Goal: Check status: Check status

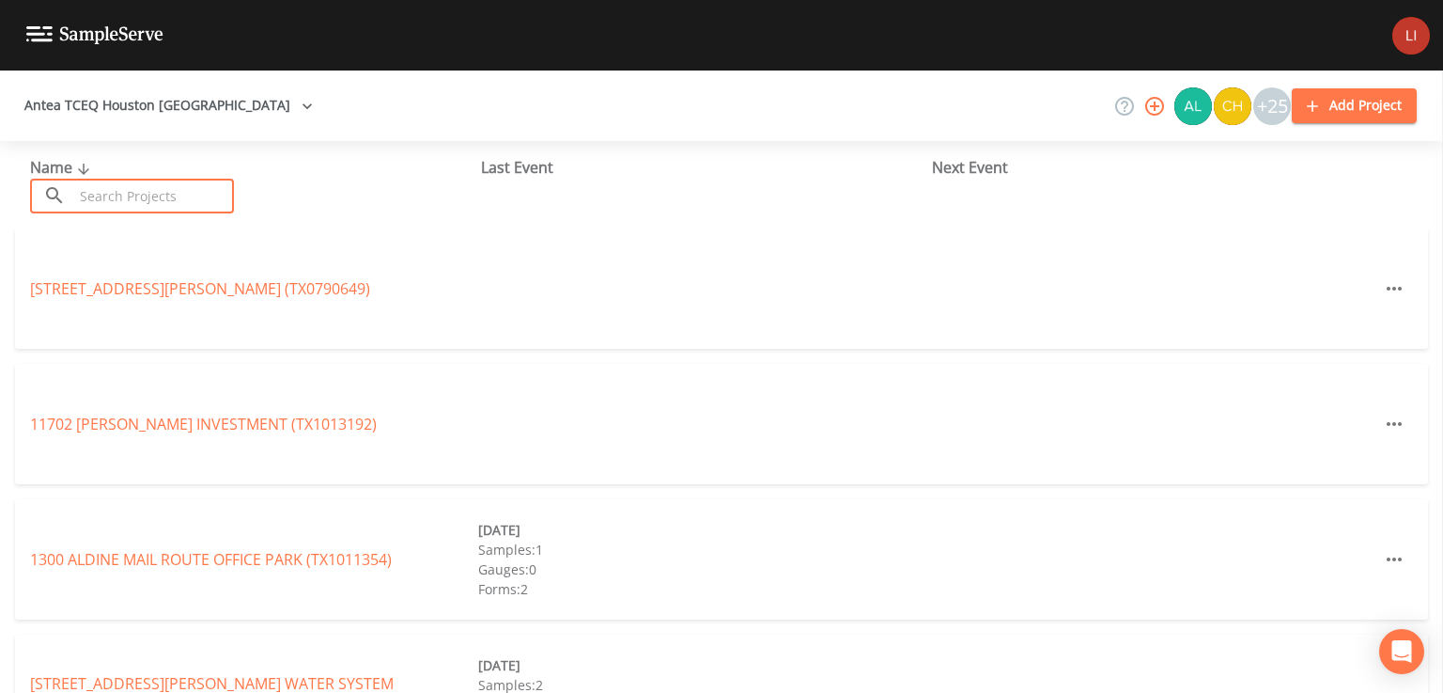
click at [144, 200] on input "text" at bounding box center [153, 196] width 161 height 35
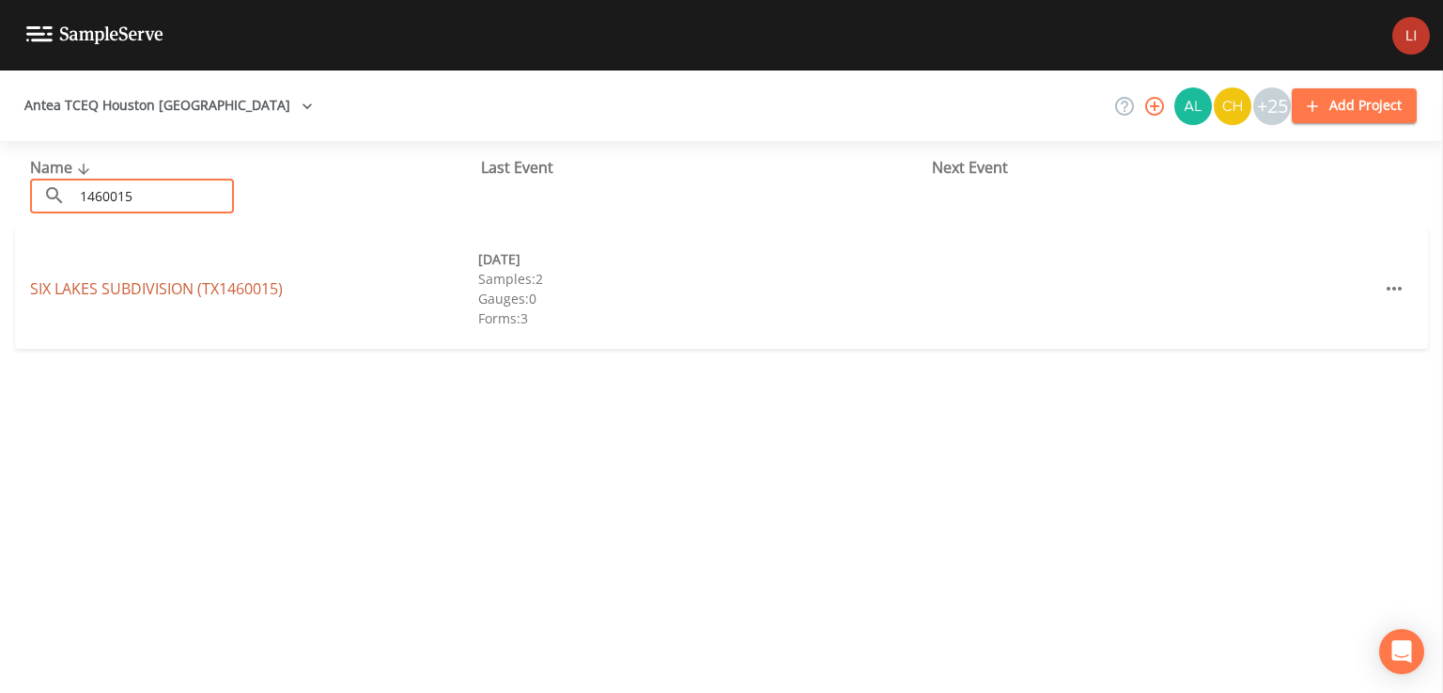
type input "1460015"
click at [185, 288] on link "[GEOGRAPHIC_DATA] (TX1460015)" at bounding box center [156, 288] width 253 height 21
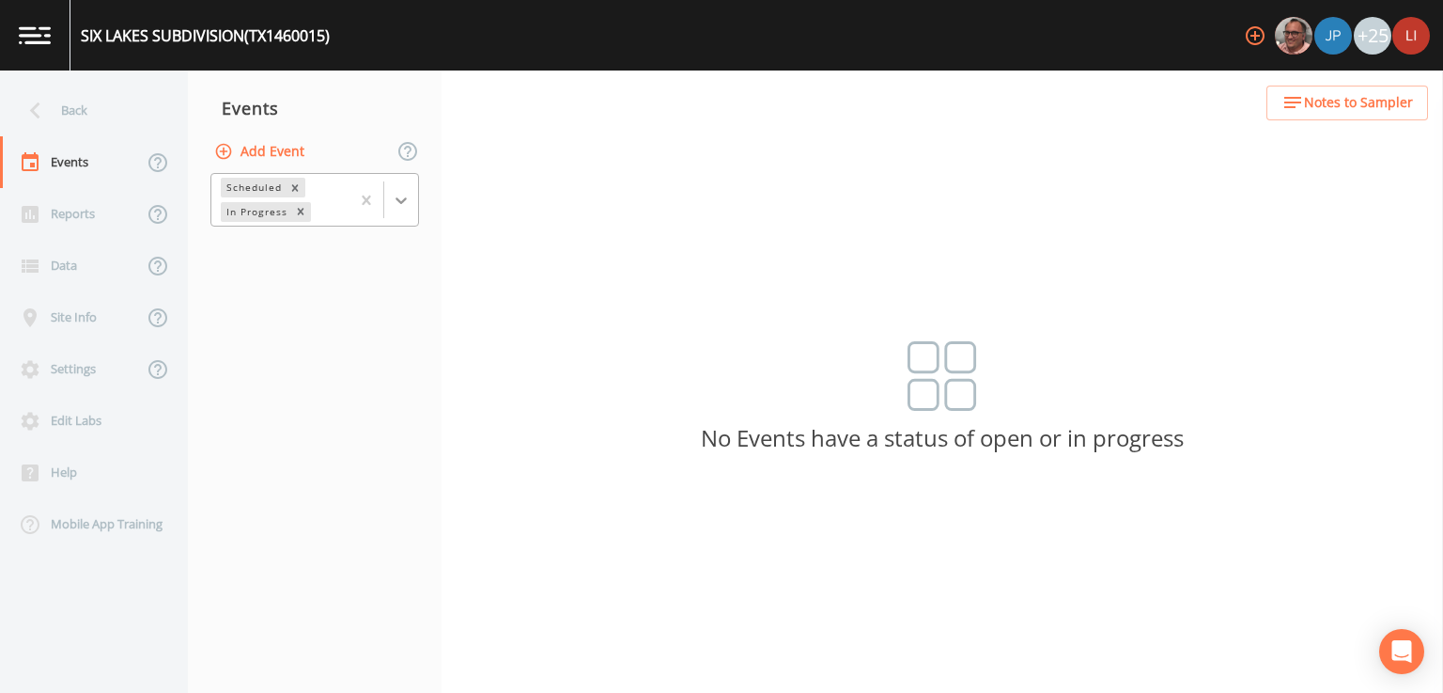
click at [407, 199] on icon at bounding box center [401, 200] width 19 height 19
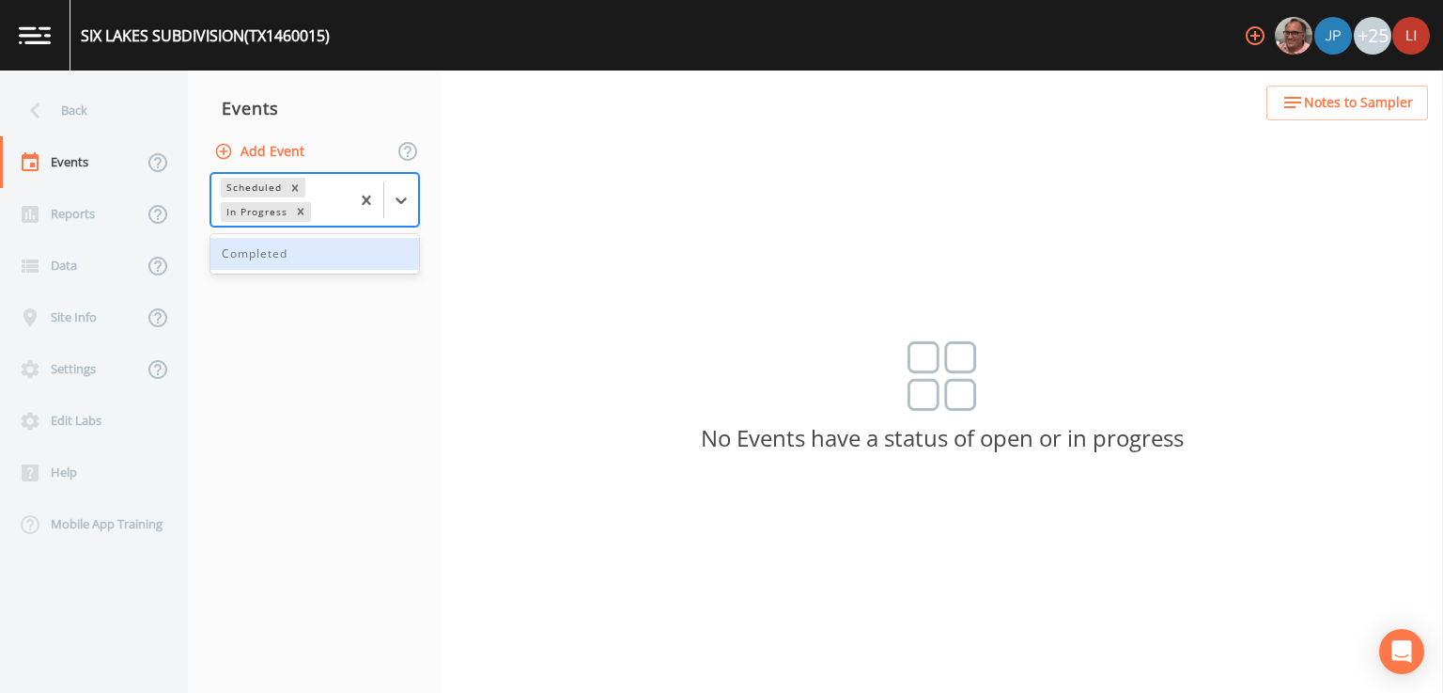
click at [335, 265] on div "Completed" at bounding box center [314, 254] width 209 height 32
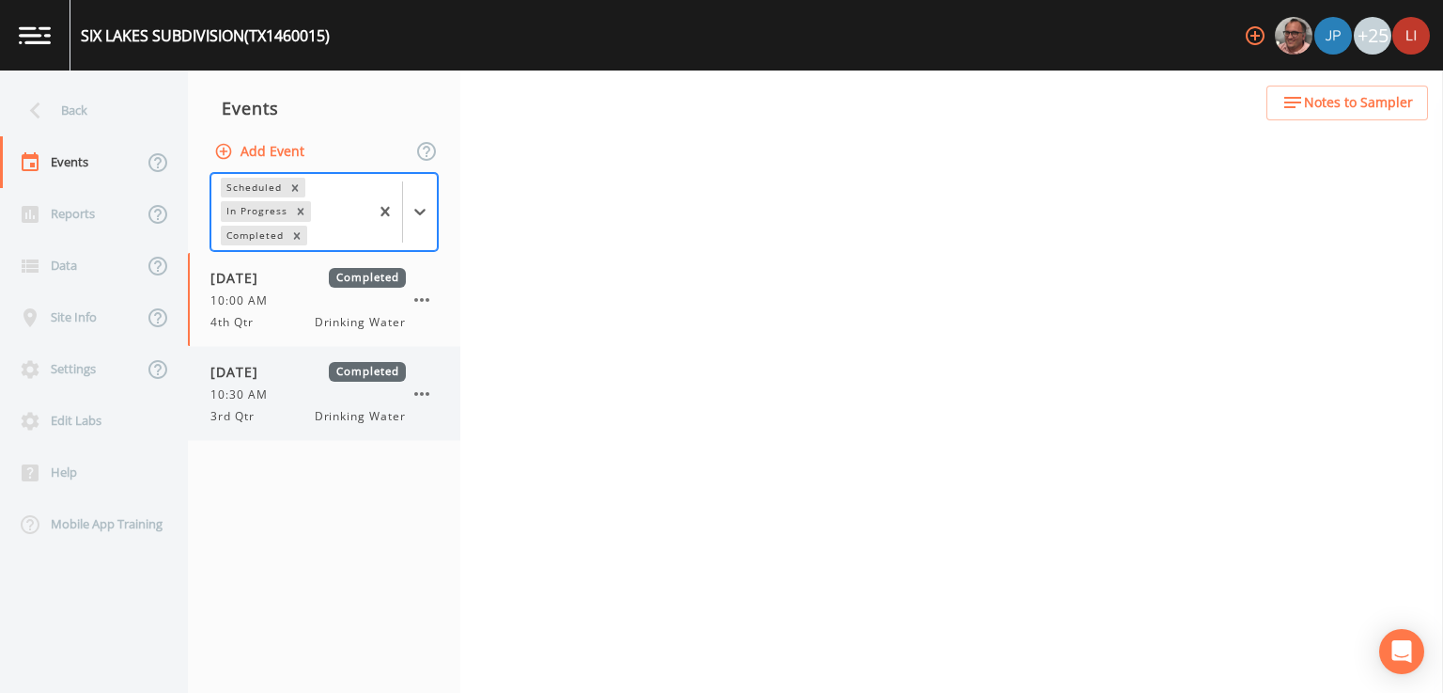
click at [283, 382] on div "[DATE] Completed 10:30 AM 3rd Qtr Drinking Water" at bounding box center [307, 393] width 195 height 63
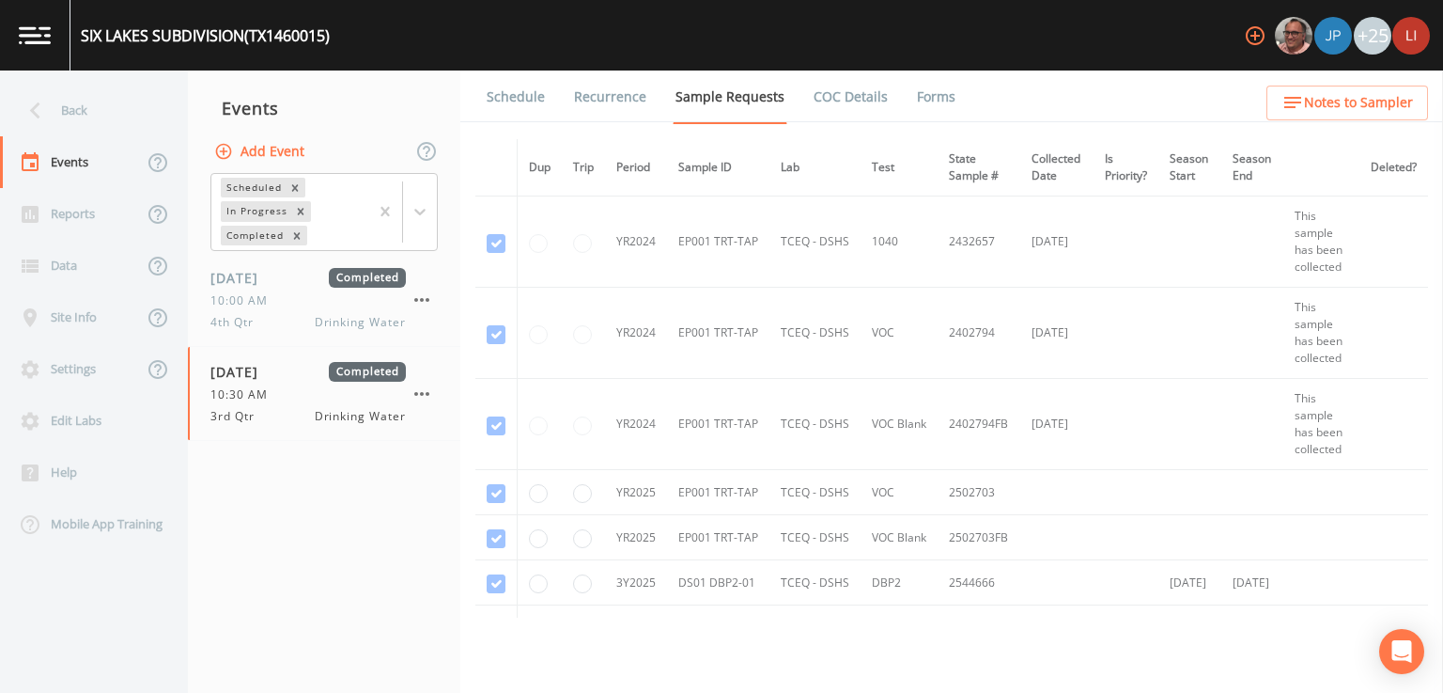
click at [914, 87] on link "Forms" at bounding box center [936, 96] width 44 height 53
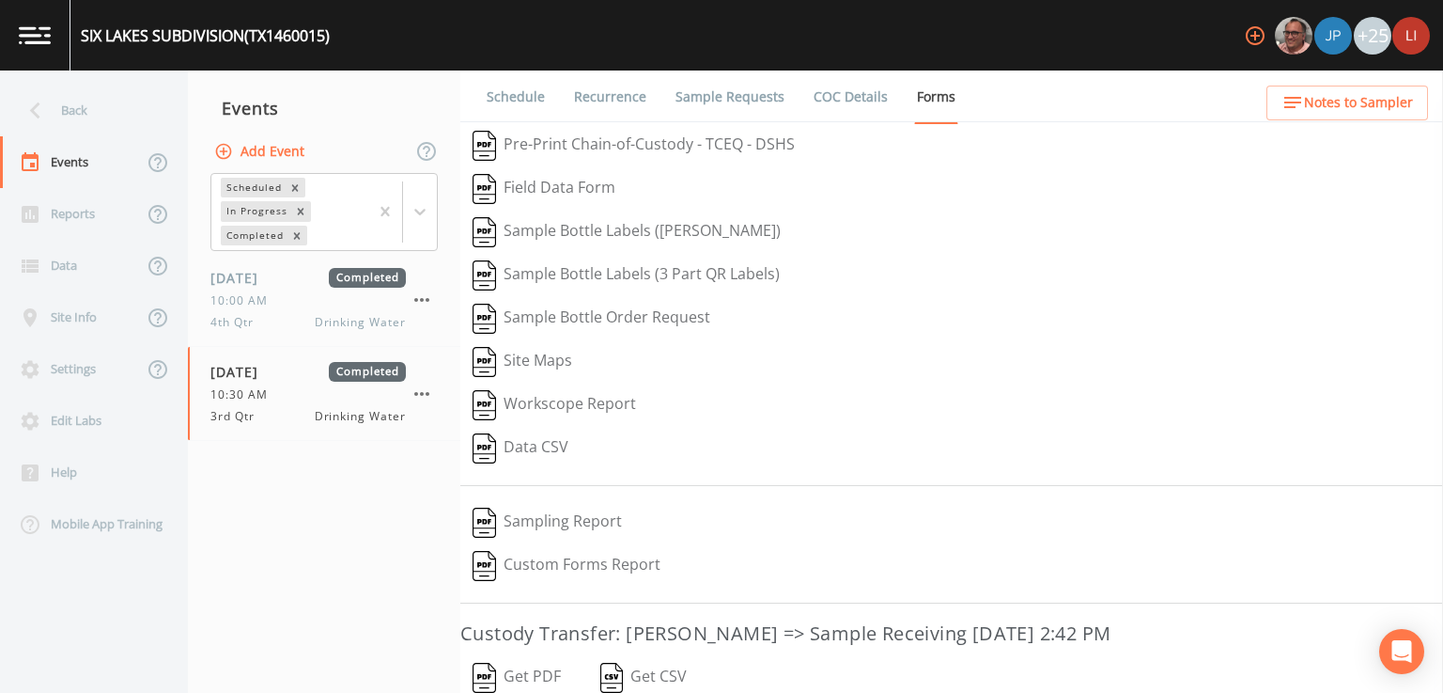
scroll to position [164, 0]
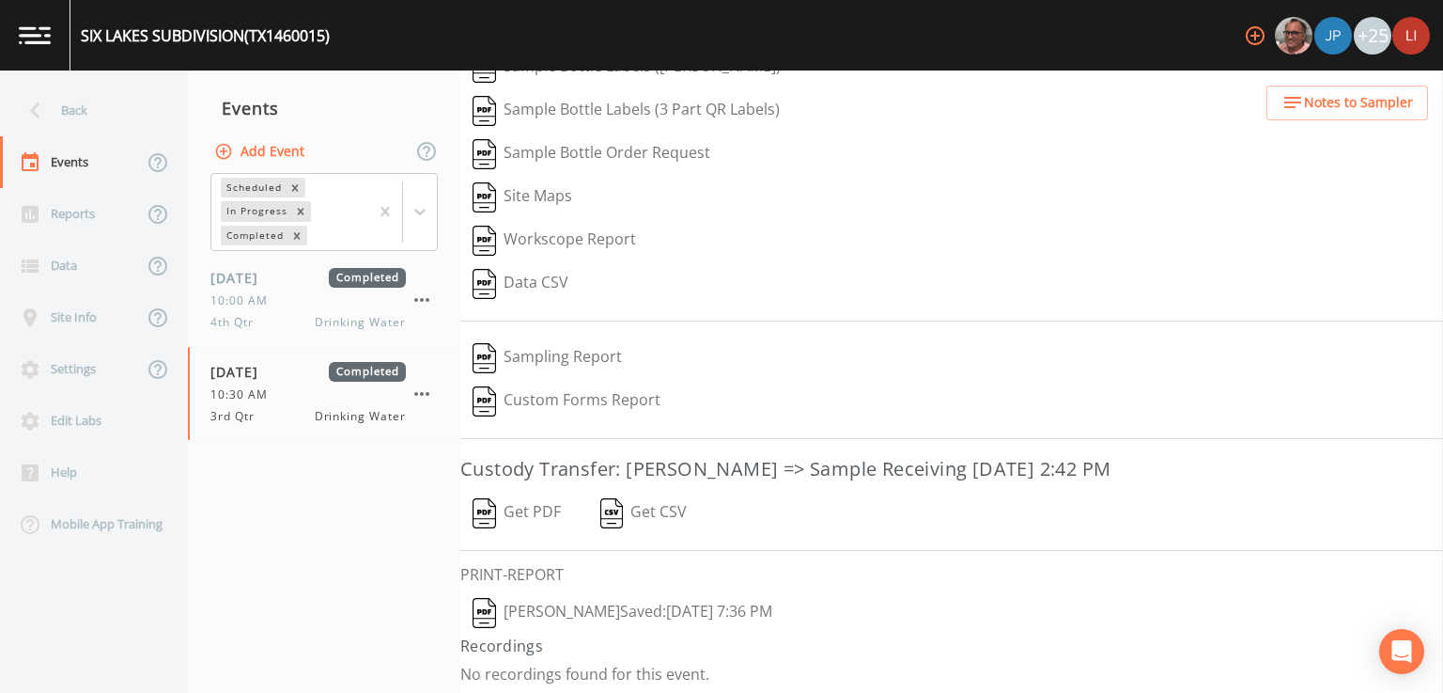
click at [557, 606] on button "[PERSON_NAME]  Saved: [DATE] 7:36 PM" at bounding box center [622, 612] width 324 height 43
click at [94, 99] on div "Back" at bounding box center [84, 111] width 169 height 52
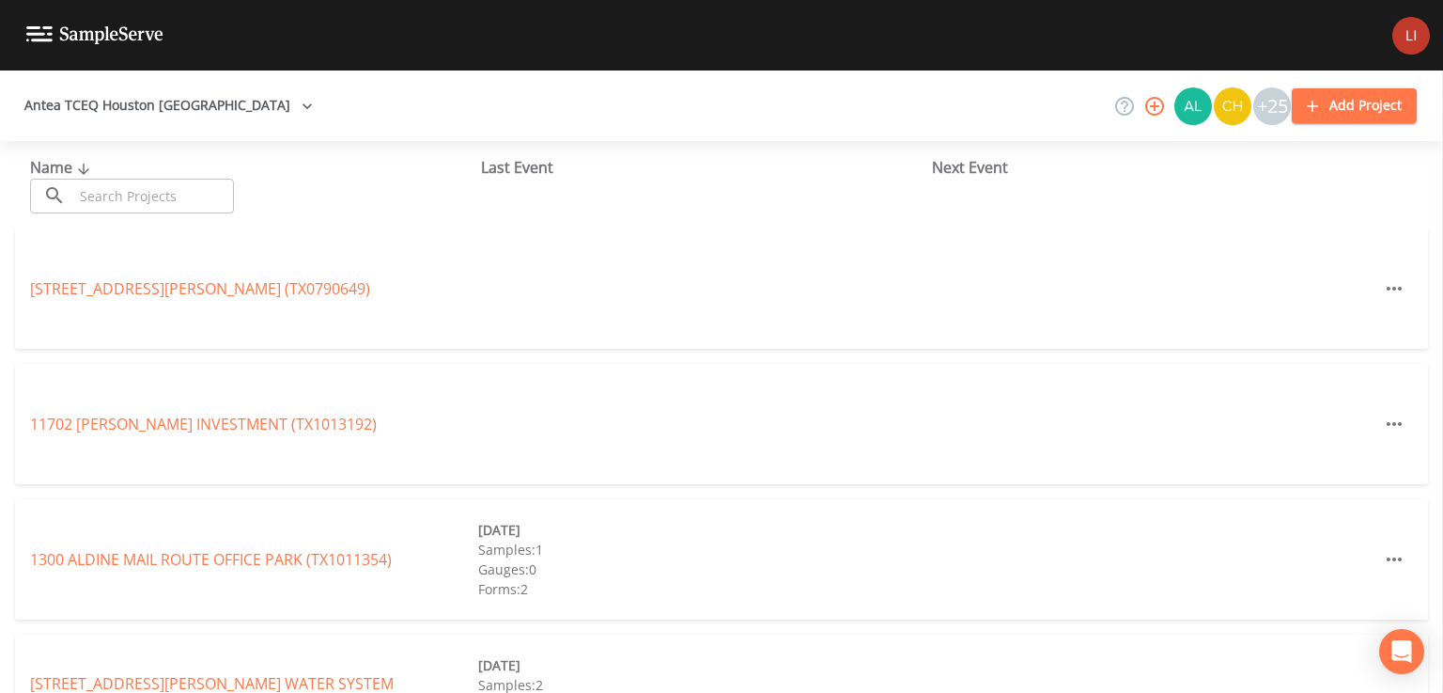
click at [191, 191] on input "text" at bounding box center [153, 196] width 161 height 35
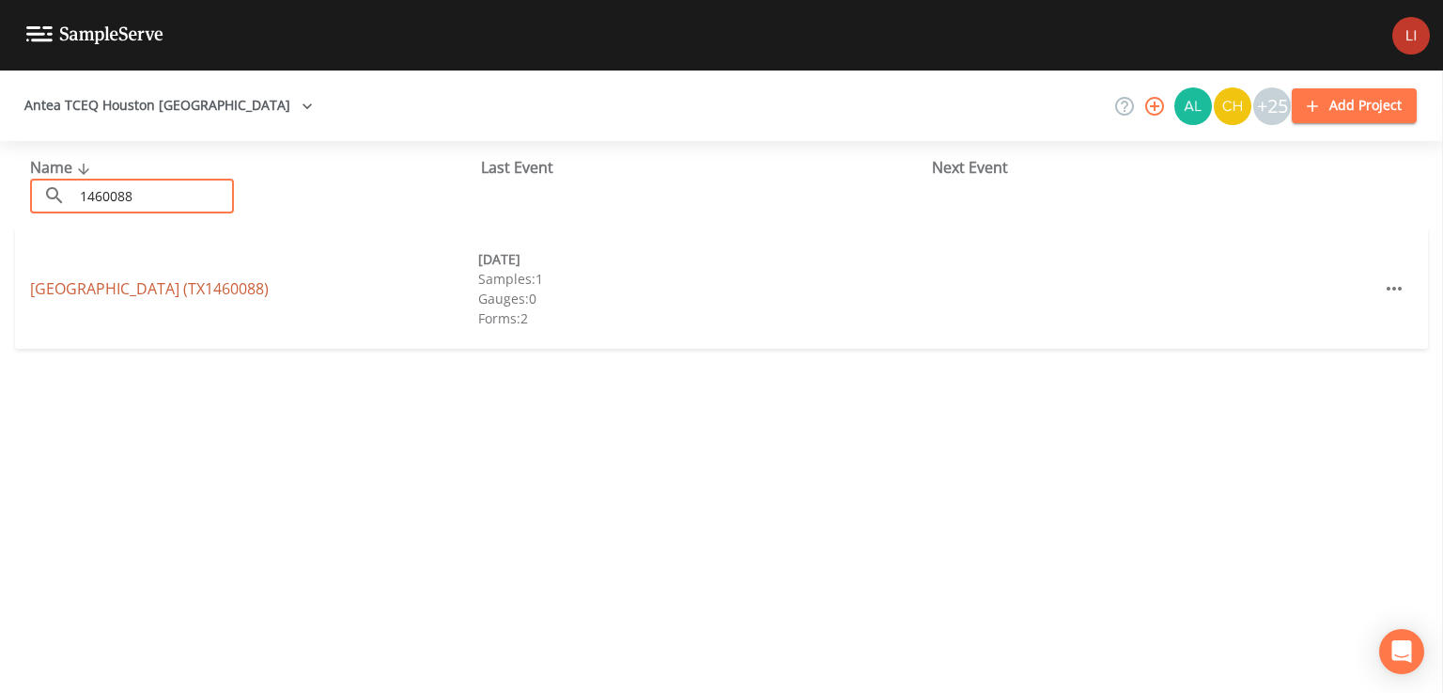
type input "1460088"
click at [193, 290] on link "[GEOGRAPHIC_DATA] (TX1460088)" at bounding box center [149, 288] width 239 height 21
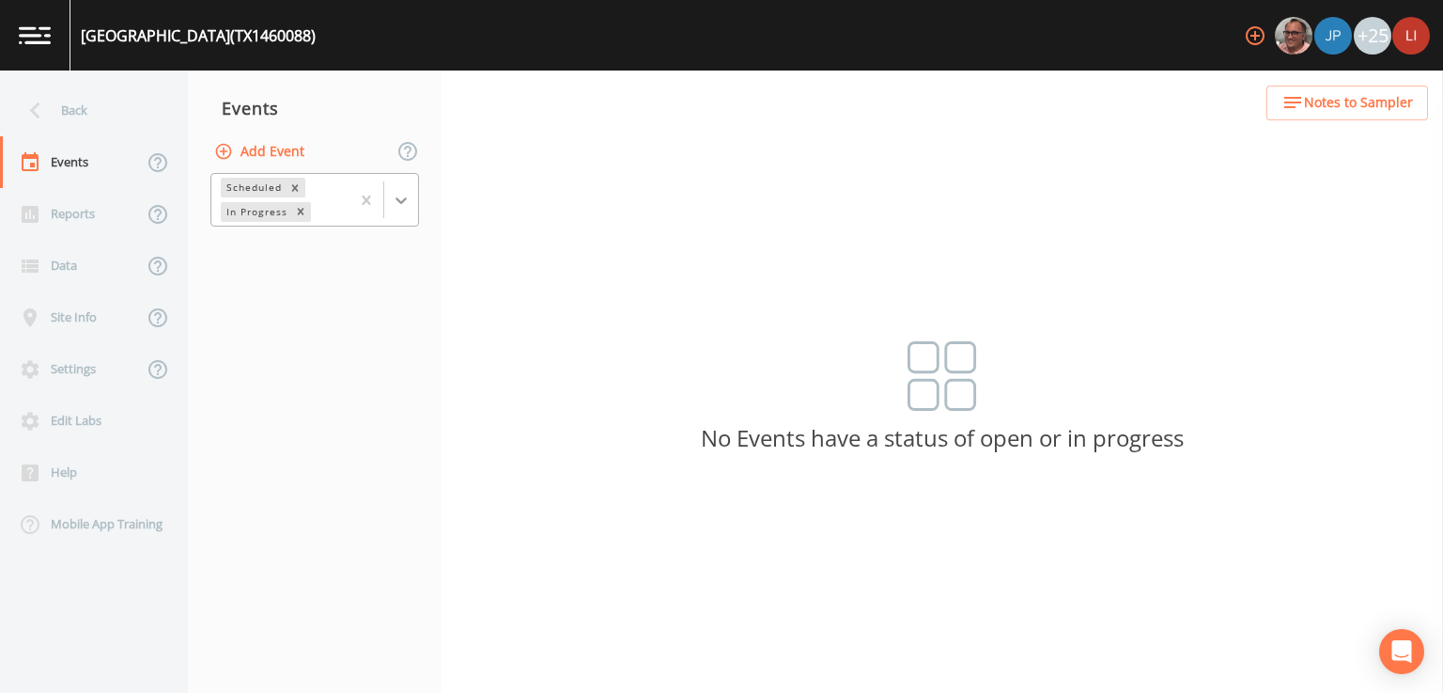
click at [408, 201] on icon at bounding box center [401, 200] width 19 height 19
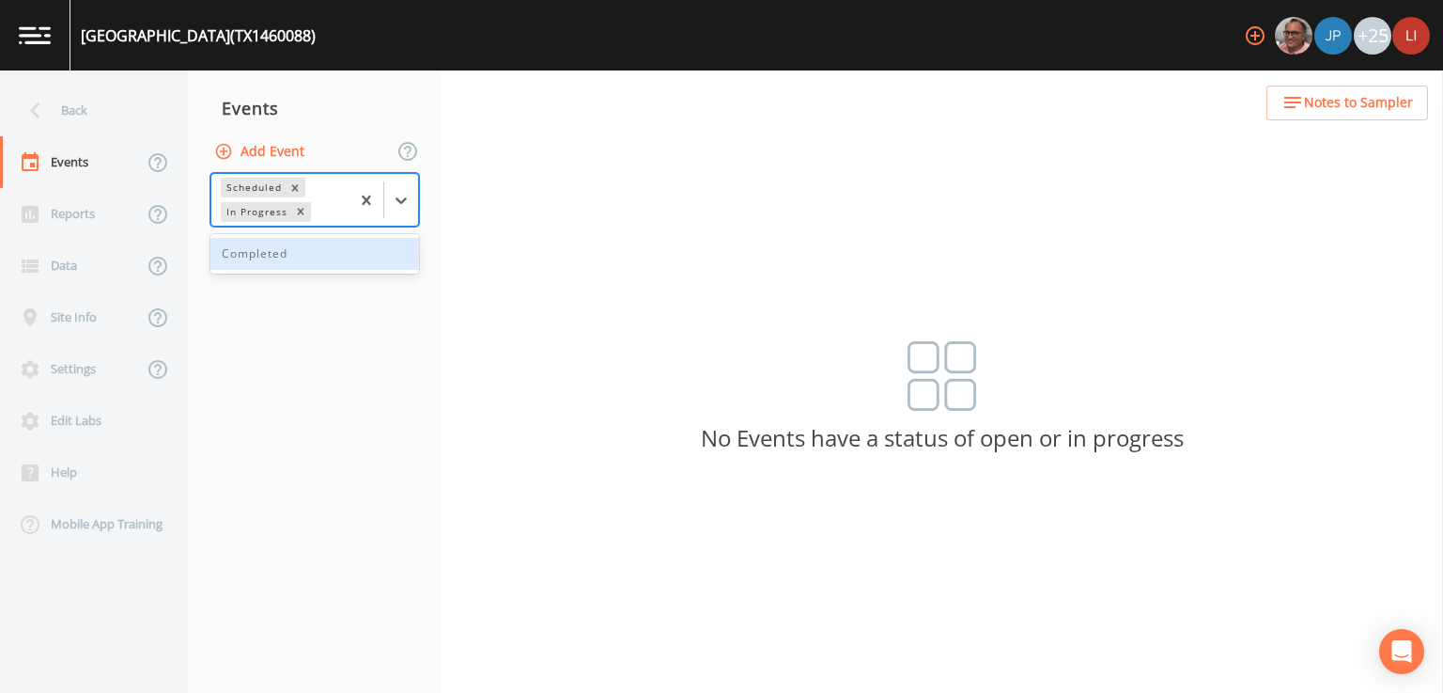
click at [288, 254] on div "Completed" at bounding box center [314, 254] width 209 height 32
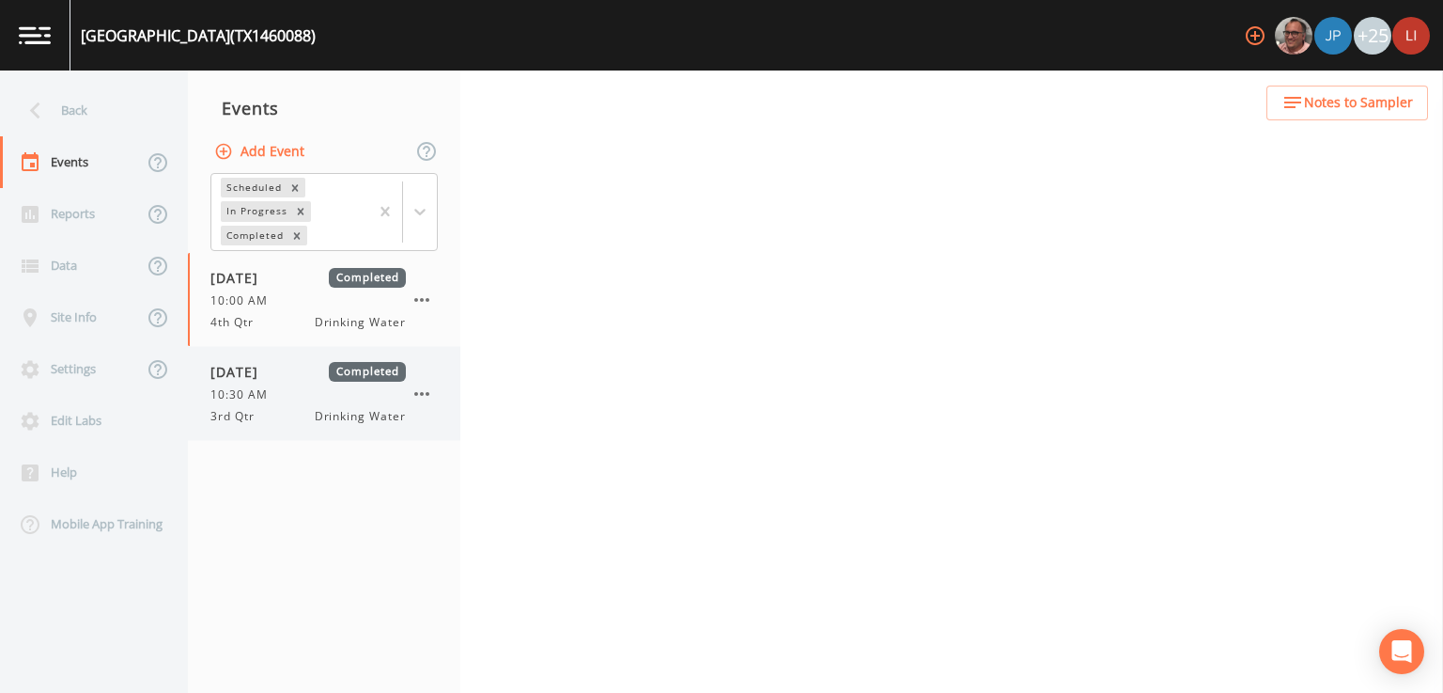
click at [271, 399] on span "10:30 AM" at bounding box center [244, 394] width 69 height 17
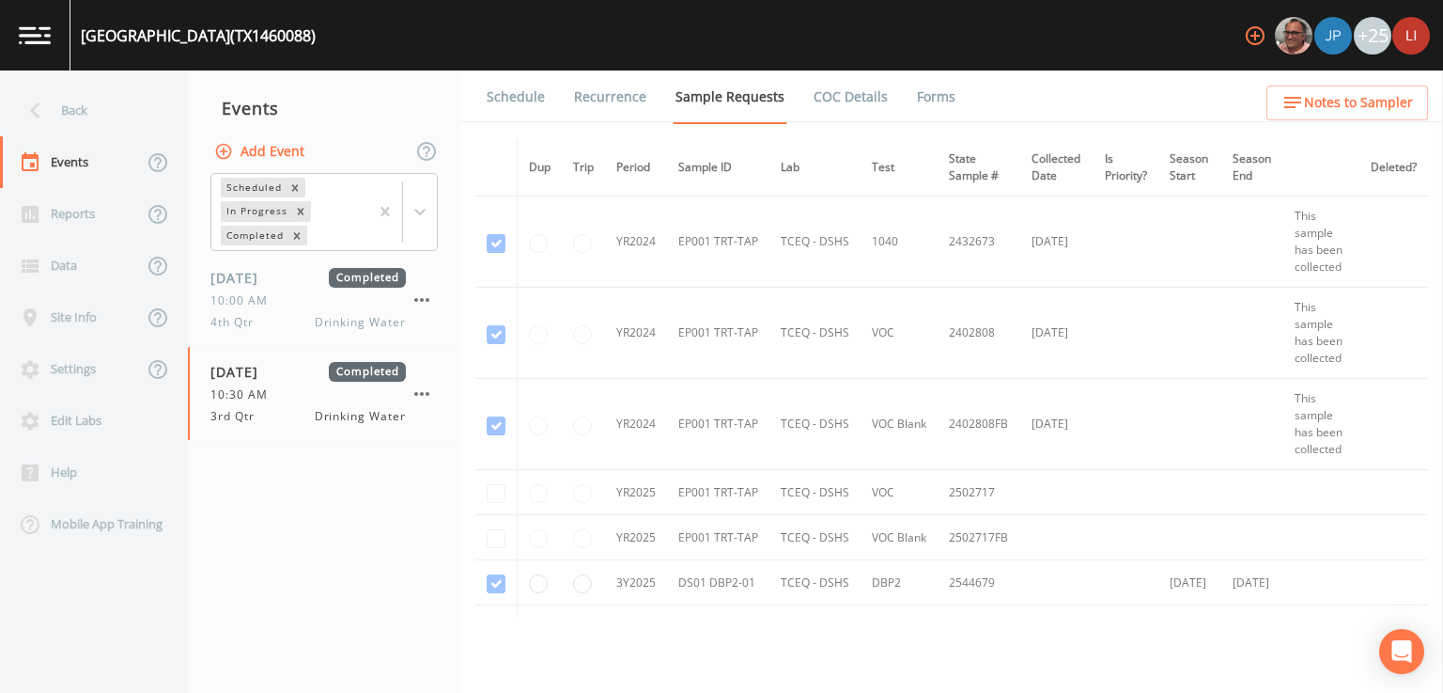
click at [932, 104] on link "Forms" at bounding box center [936, 96] width 44 height 53
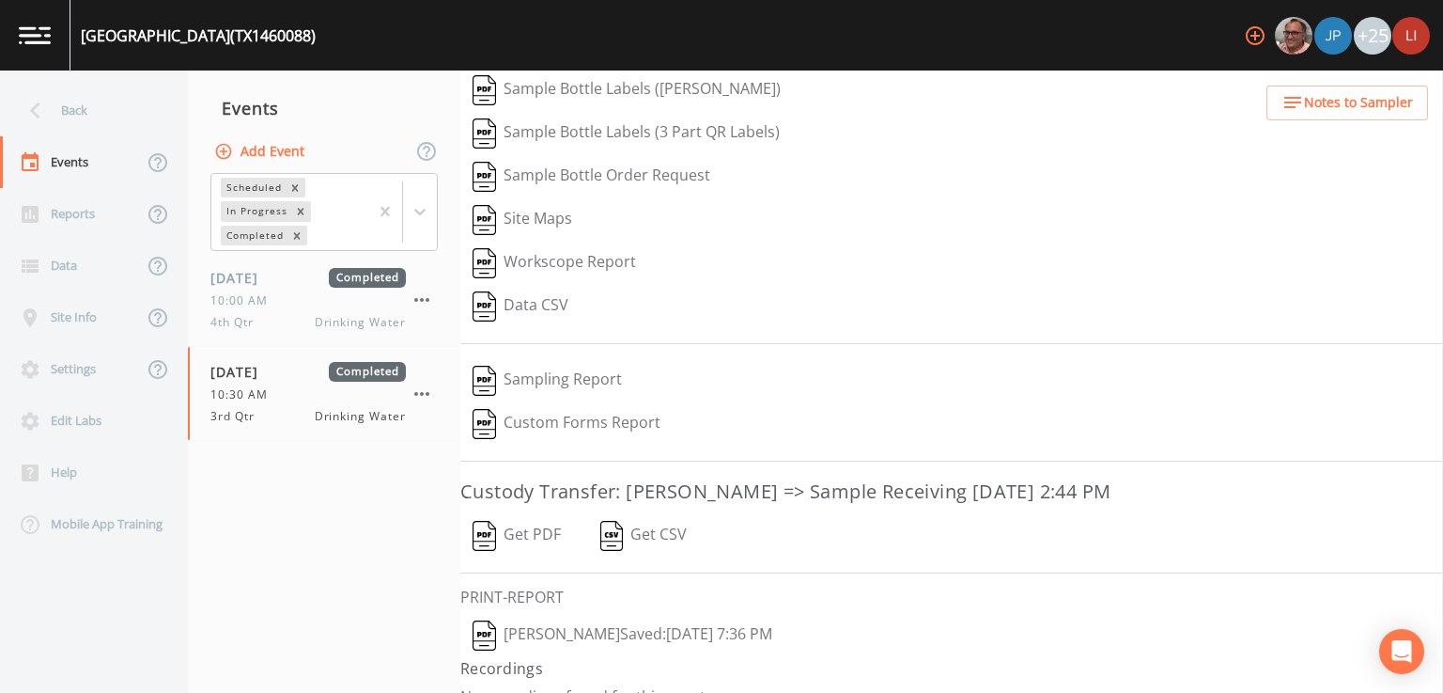
scroll to position [164, 0]
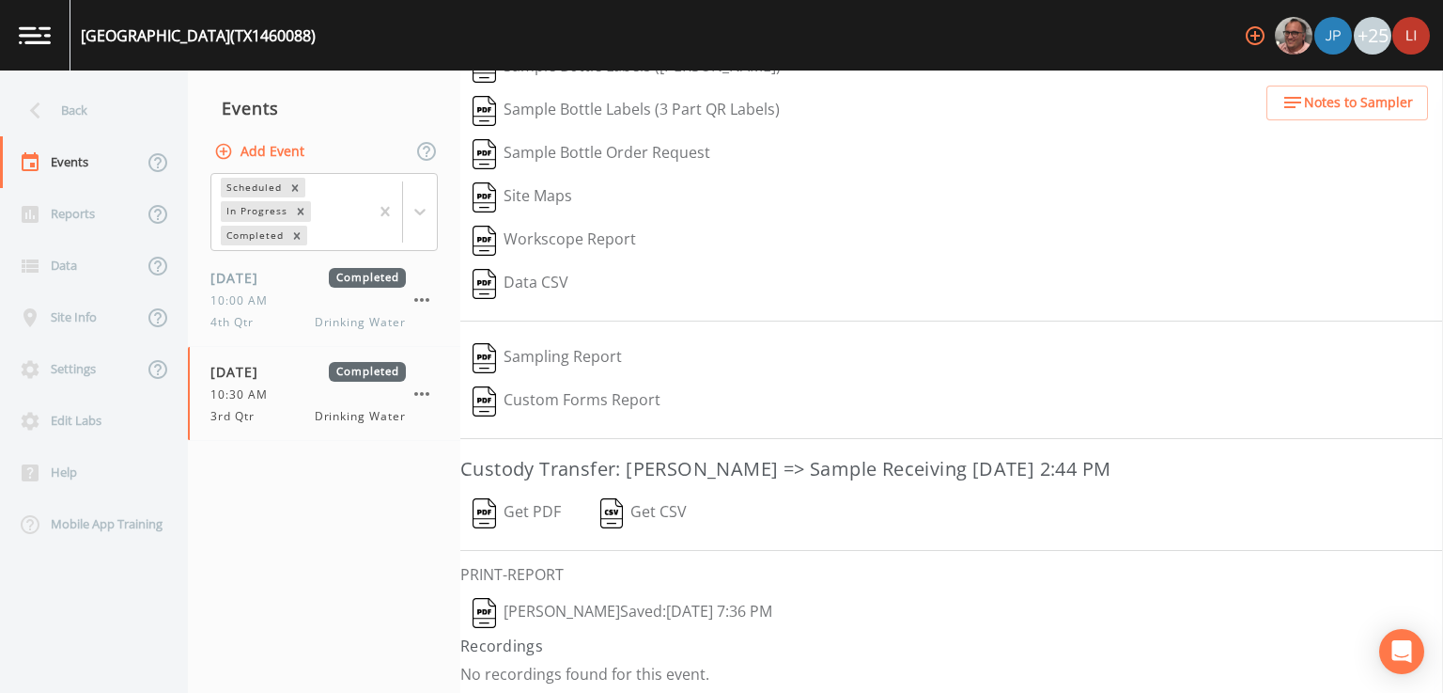
click at [626, 612] on button "[PERSON_NAME]  Saved: [DATE] 7:36 PM" at bounding box center [622, 612] width 324 height 43
